Goal: Navigation & Orientation: Go to known website

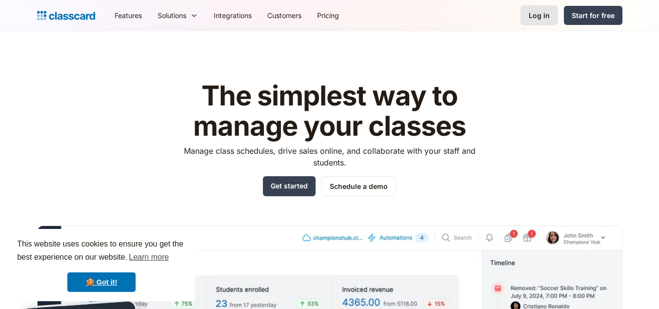
click at [540, 17] on div "Log in" at bounding box center [538, 15] width 21 height 10
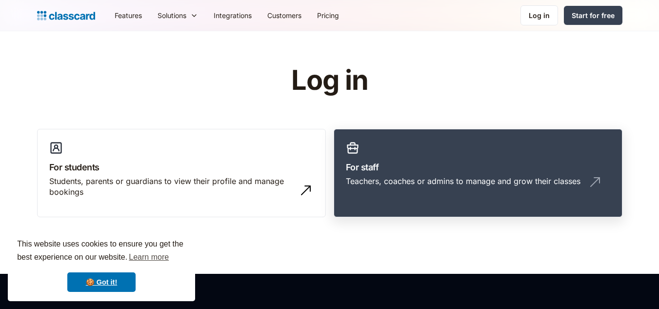
drag, startPoint x: 0, startPoint y: 0, endPoint x: 427, endPoint y: 163, distance: 457.1
click at [427, 163] on h3 "For staff" at bounding box center [478, 166] width 264 height 13
